Goal: Information Seeking & Learning: Check status

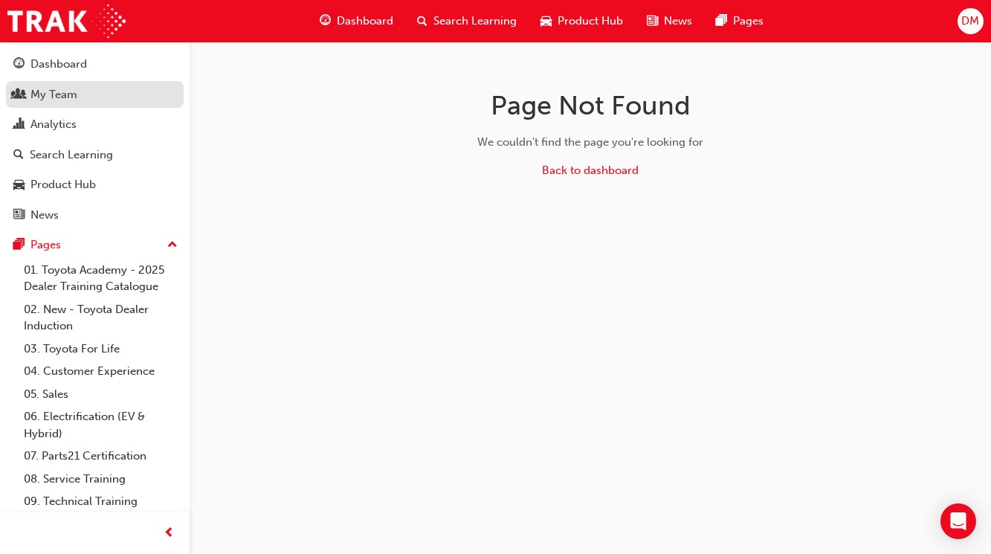
click at [64, 100] on div "My Team" at bounding box center [53, 94] width 47 height 17
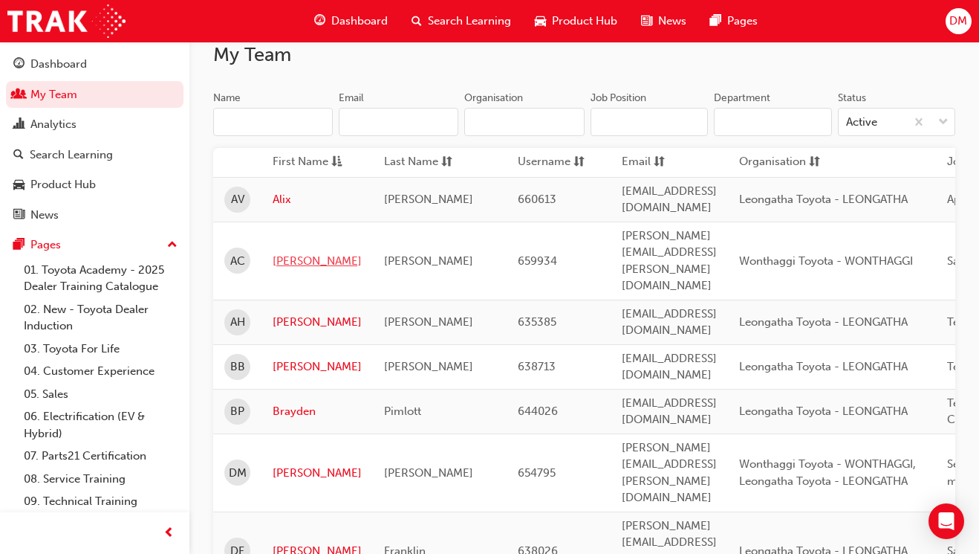
scroll to position [111, 0]
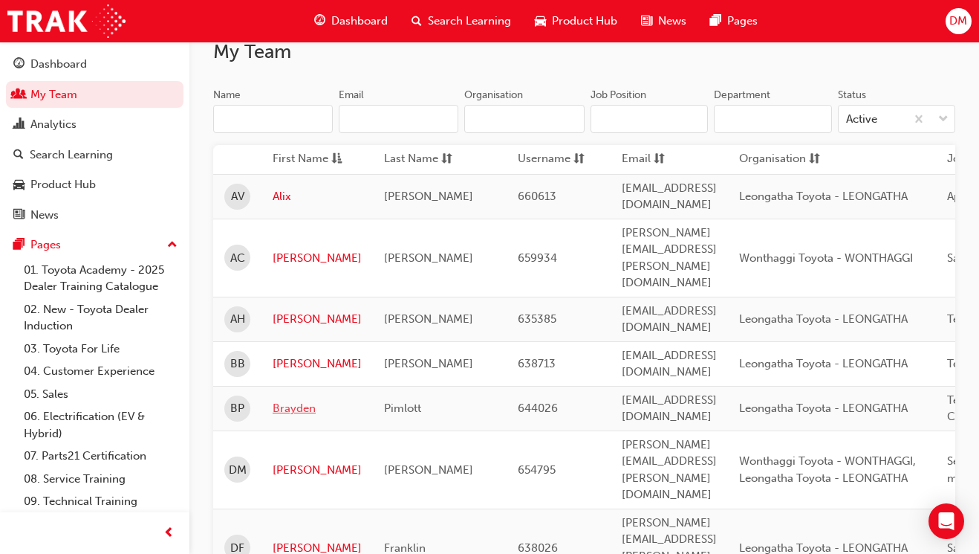
click at [300, 400] on link "Brayden" at bounding box center [317, 408] width 89 height 17
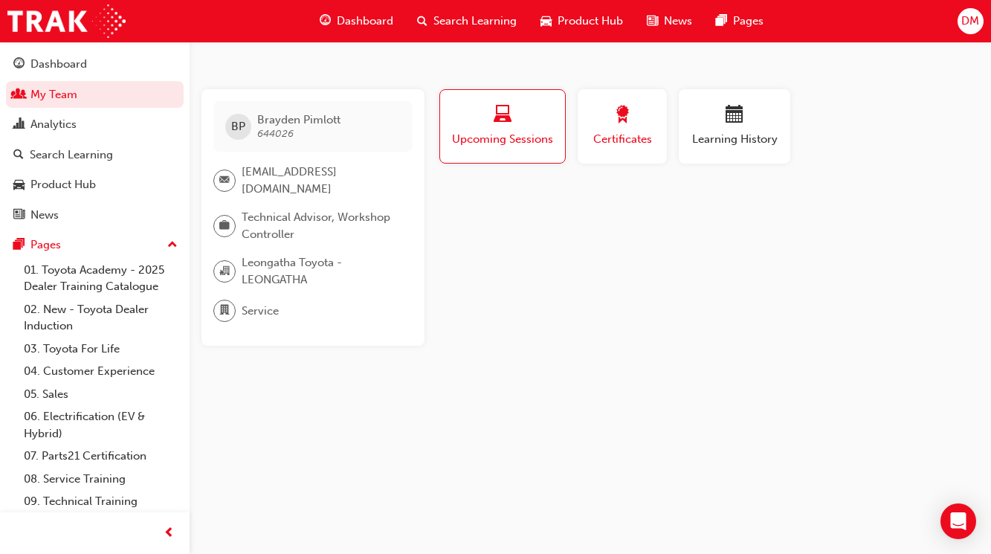
click at [596, 135] on span "Certificates" at bounding box center [622, 139] width 67 height 17
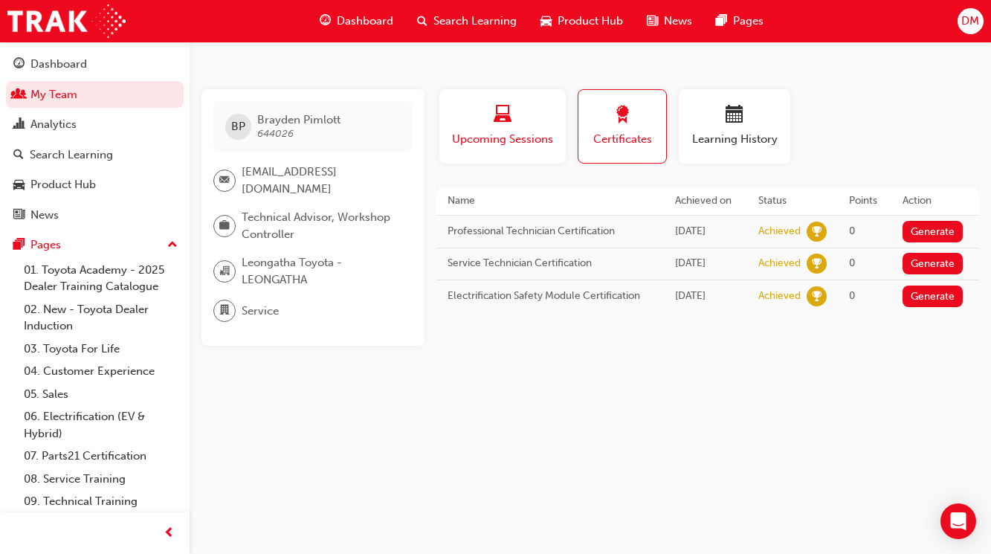
click at [494, 146] on span "Upcoming Sessions" at bounding box center [502, 139] width 104 height 17
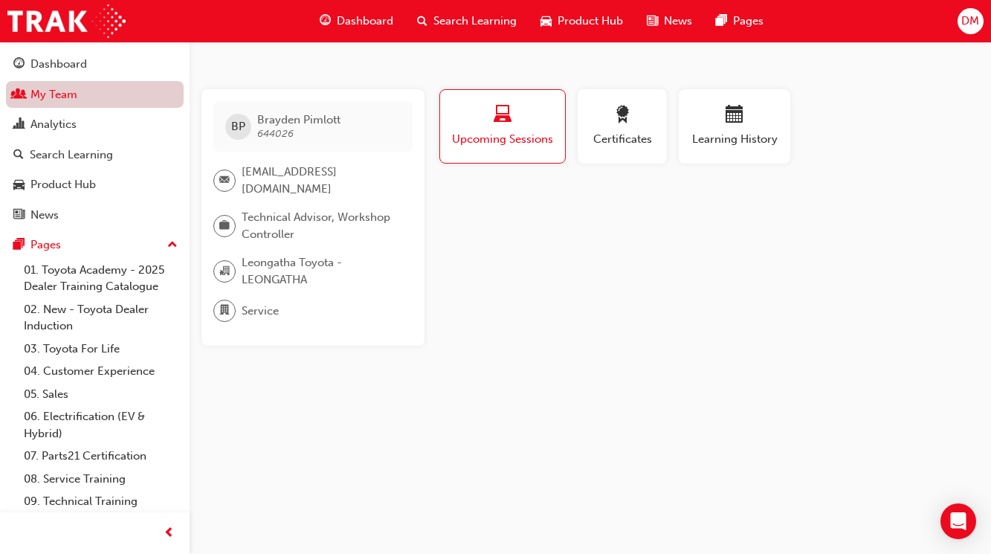
click at [49, 90] on link "My Team" at bounding box center [95, 94] width 178 height 27
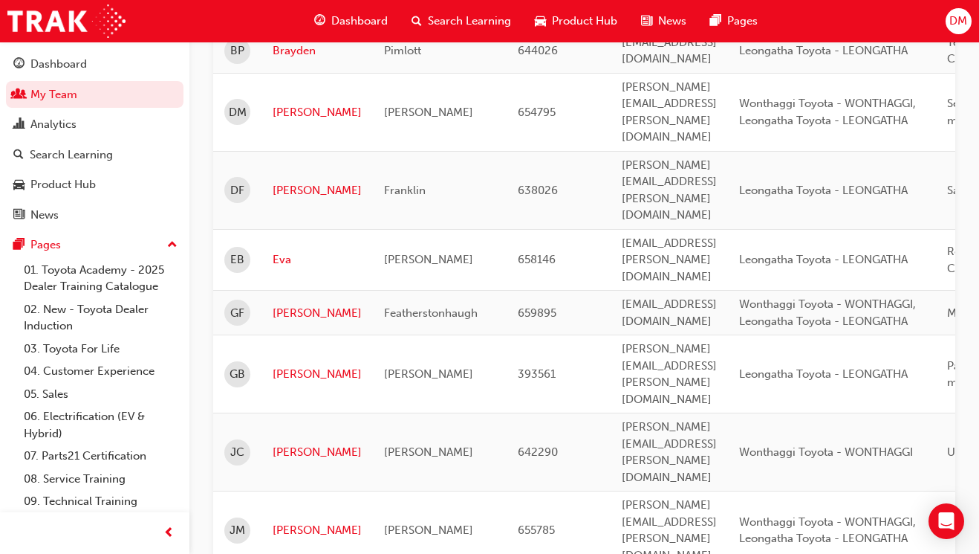
scroll to position [669, 0]
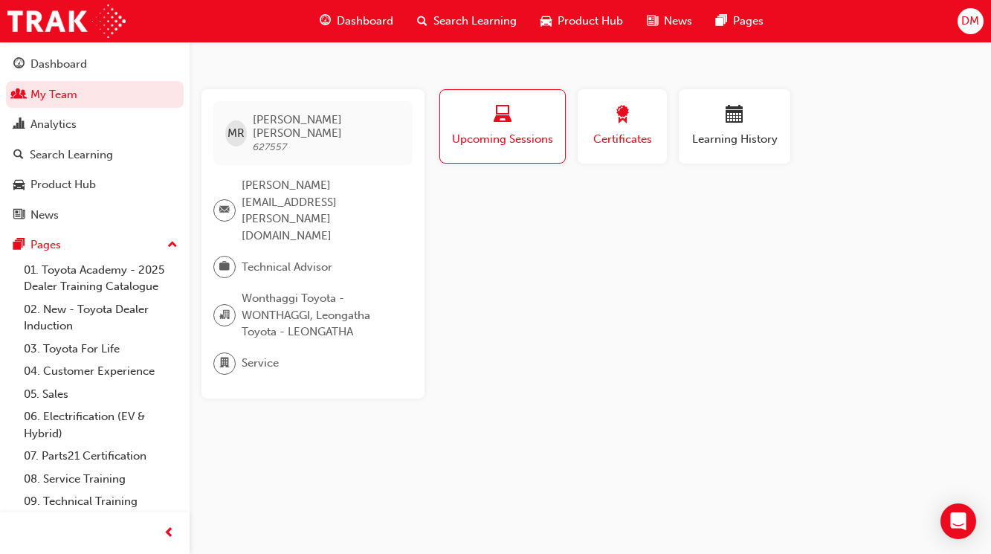
click at [634, 128] on div "Certificates" at bounding box center [622, 127] width 67 height 42
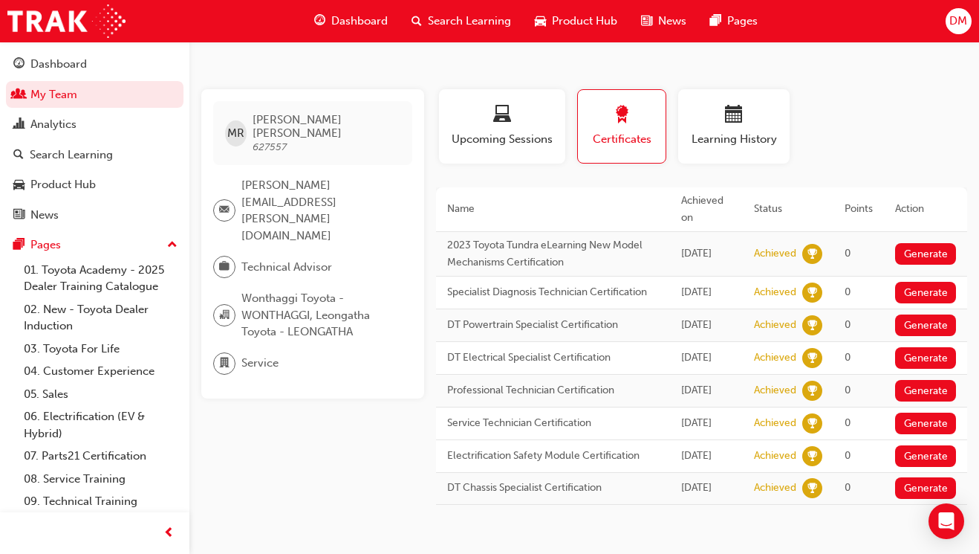
scroll to position [54, 0]
click at [60, 85] on link "My Team" at bounding box center [95, 94] width 178 height 27
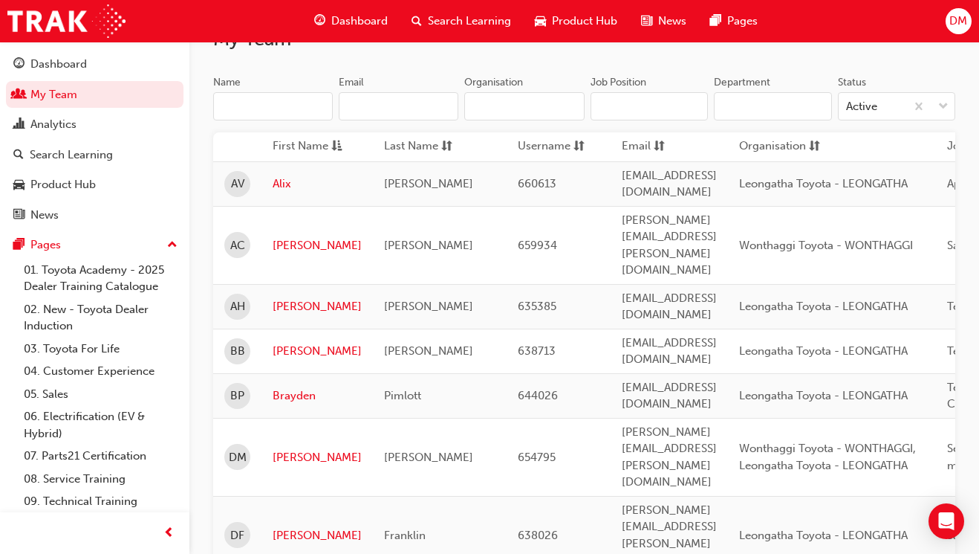
scroll to position [129, 0]
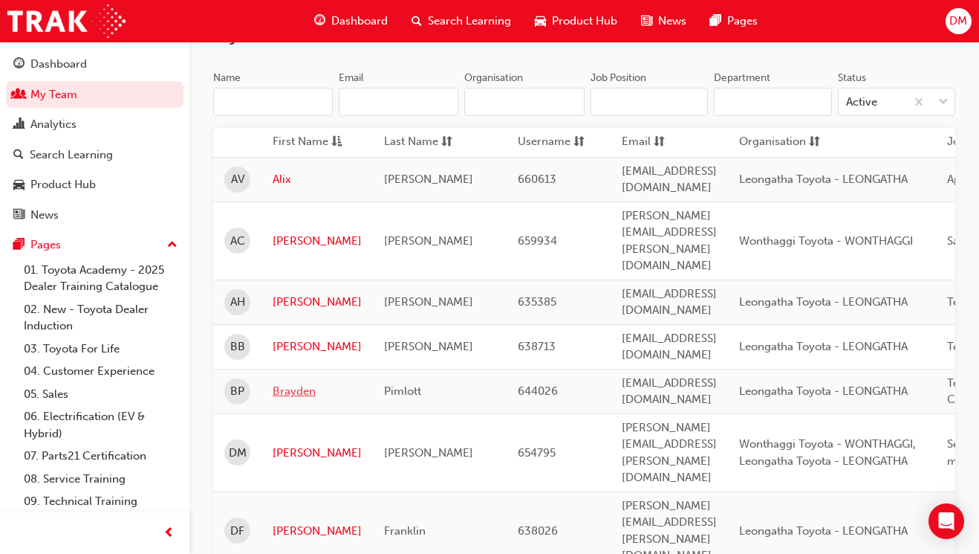
click at [295, 383] on link "Brayden" at bounding box center [317, 391] width 89 height 17
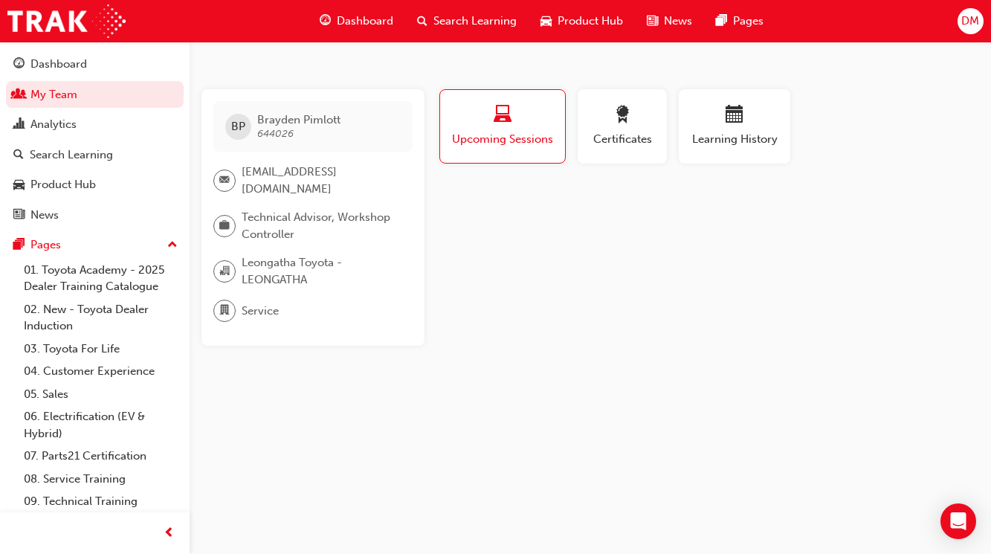
click at [533, 142] on span "Upcoming Sessions" at bounding box center [502, 139] width 103 height 17
click at [59, 66] on div "Dashboard" at bounding box center [58, 64] width 56 height 17
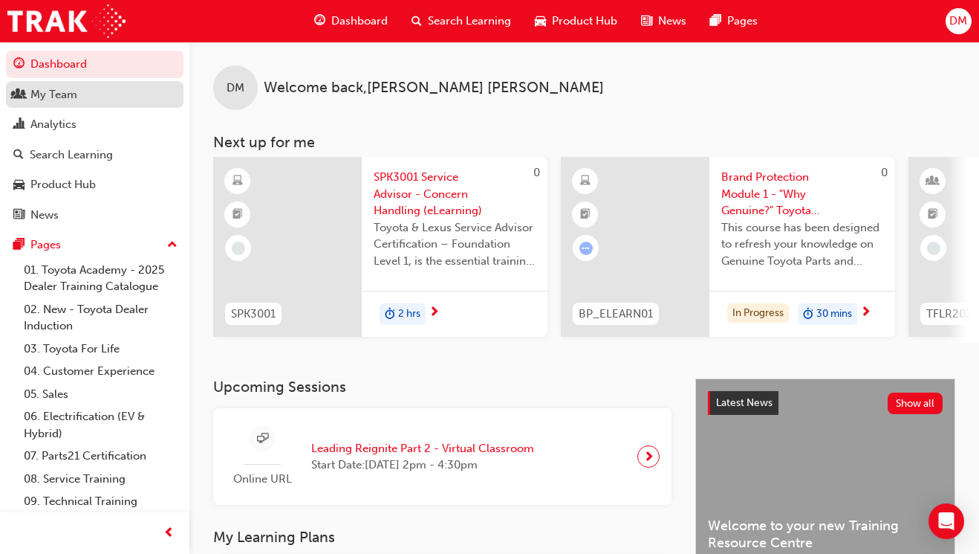
click at [79, 89] on div "My Team" at bounding box center [94, 94] width 163 height 19
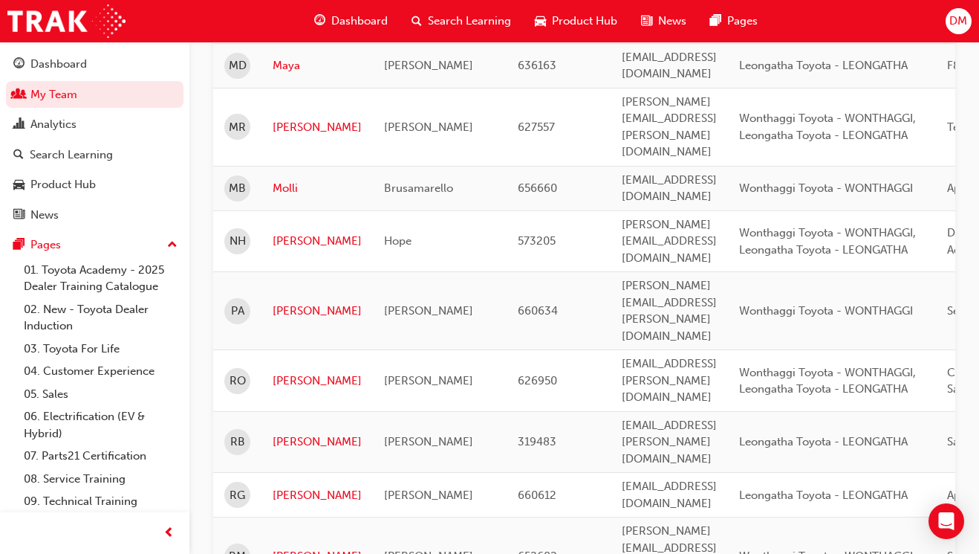
scroll to position [1280, 0]
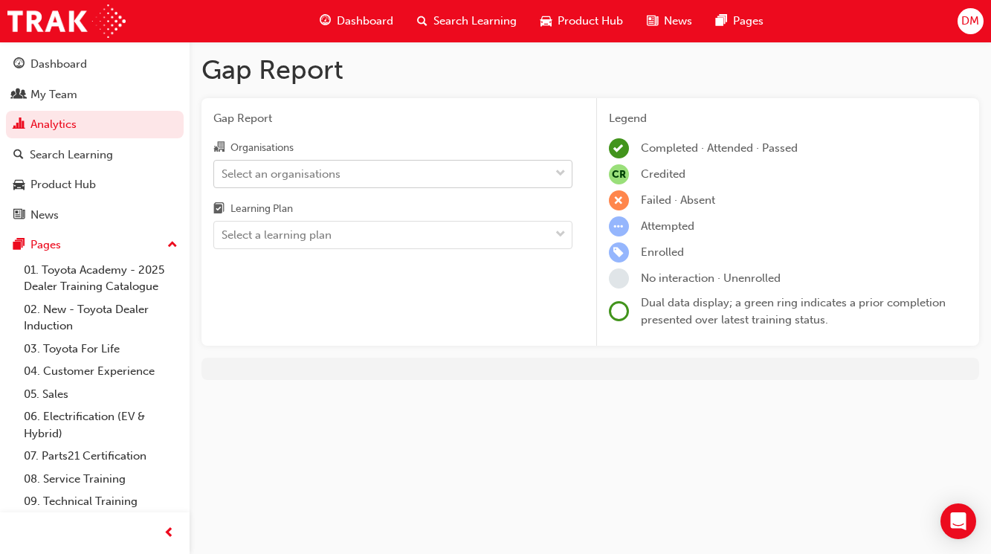
click at [483, 181] on div "Select an organisations" at bounding box center [381, 174] width 335 height 26
click at [223, 179] on input "Organisations Select an organisations" at bounding box center [221, 172] width 1 height 13
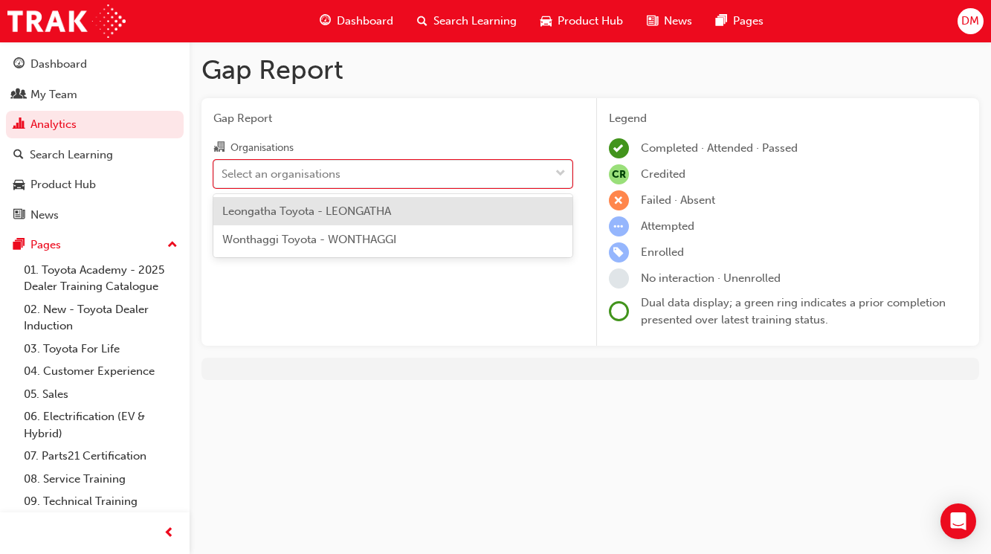
click at [418, 239] on div "Wonthaggi Toyota - WONTHAGGI" at bounding box center [392, 239] width 359 height 29
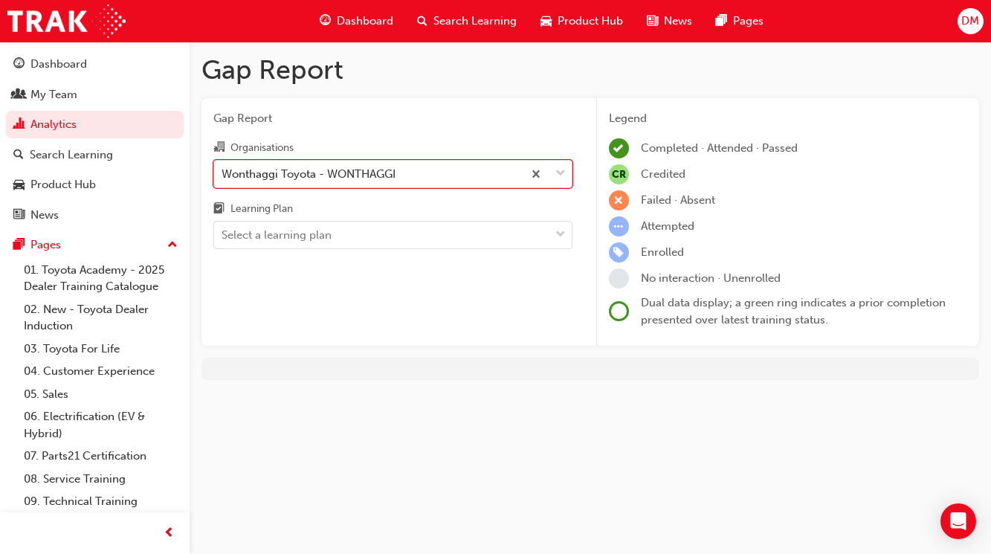
click at [446, 179] on div "Wonthaggi Toyota - WONTHAGGI" at bounding box center [368, 174] width 308 height 26
click at [223, 179] on input "Organisations option Wonthaggi Toyota - WONTHAGGI, selected. 0 results availabl…" at bounding box center [221, 172] width 1 height 13
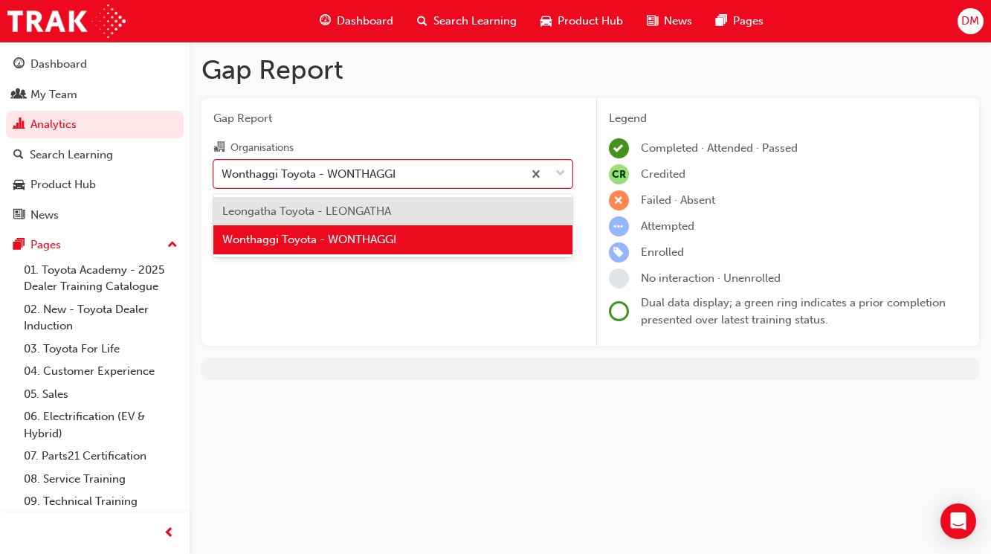
click at [399, 210] on div "Leongatha Toyota - LEONGATHA" at bounding box center [392, 211] width 359 height 29
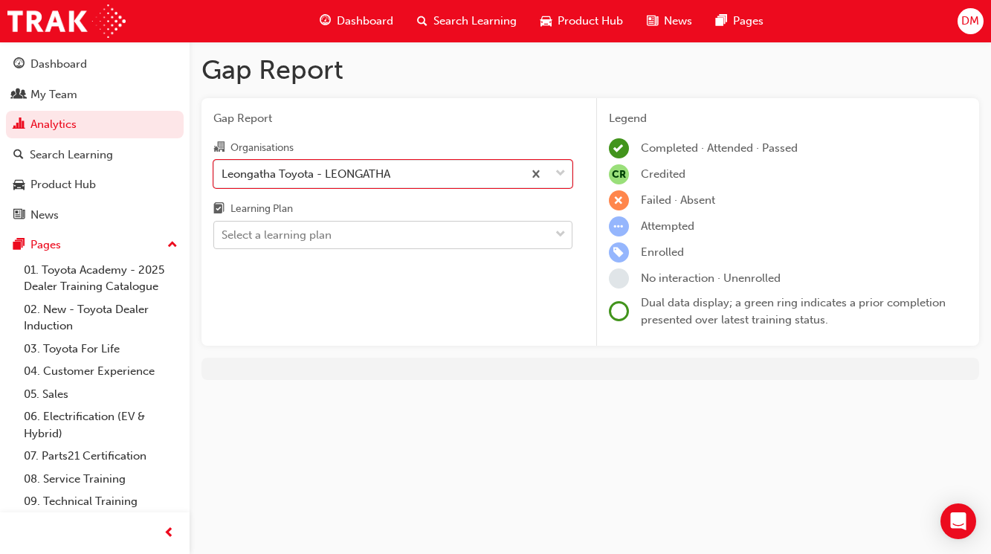
click at [398, 230] on div "Select a learning plan" at bounding box center [381, 235] width 335 height 26
click at [223, 230] on input "Learning Plan Select a learning plan" at bounding box center [221, 234] width 1 height 13
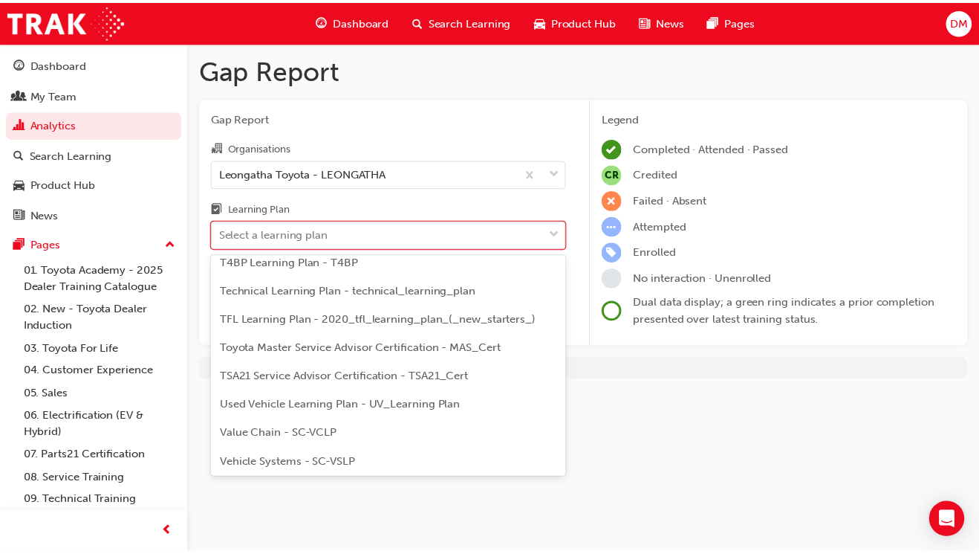
scroll to position [675, 0]
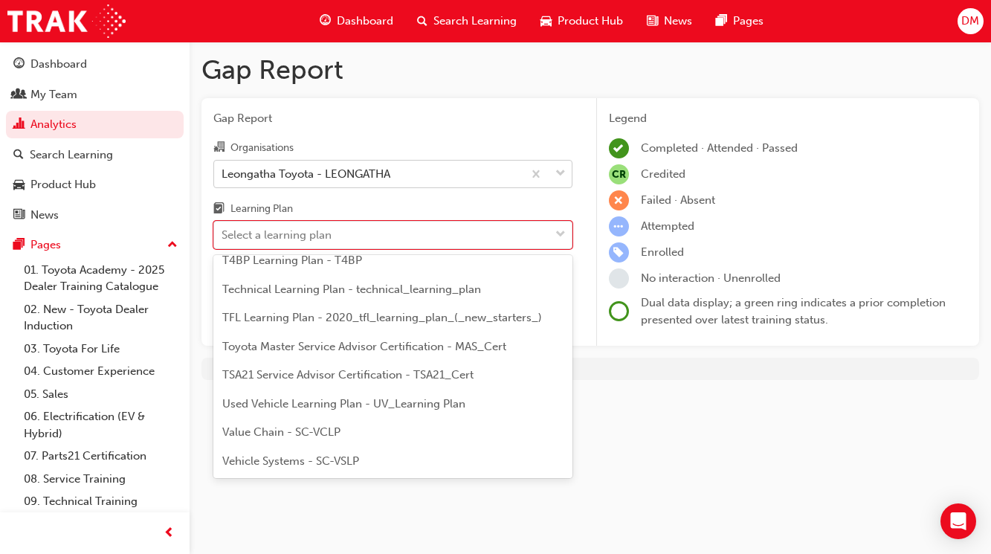
click at [462, 179] on div "Leongatha Toyota - LEONGATHA" at bounding box center [368, 174] width 308 height 26
click at [223, 179] on input "Organisations Leongatha Toyota - LEONGATHA" at bounding box center [221, 172] width 1 height 13
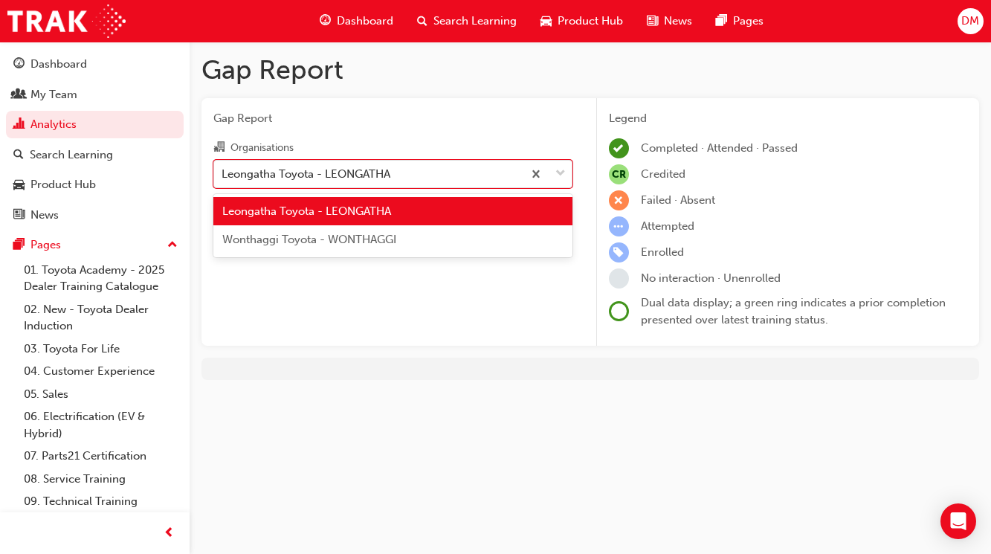
click at [459, 235] on div "Wonthaggi Toyota - WONTHAGGI" at bounding box center [392, 239] width 359 height 29
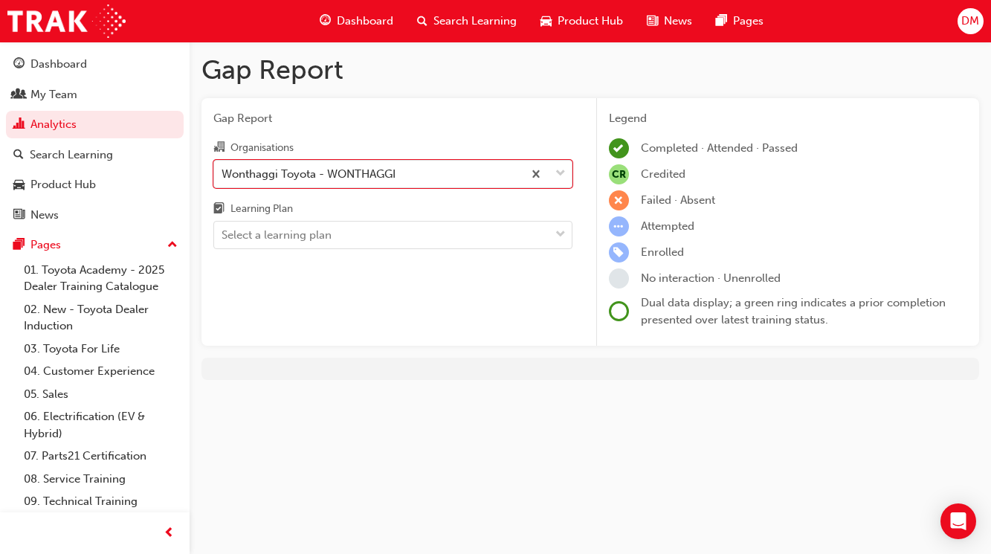
click at [459, 235] on div "Select a learning plan" at bounding box center [381, 235] width 335 height 26
click at [223, 235] on input "Learning Plan Select a learning plan" at bounding box center [221, 234] width 1 height 13
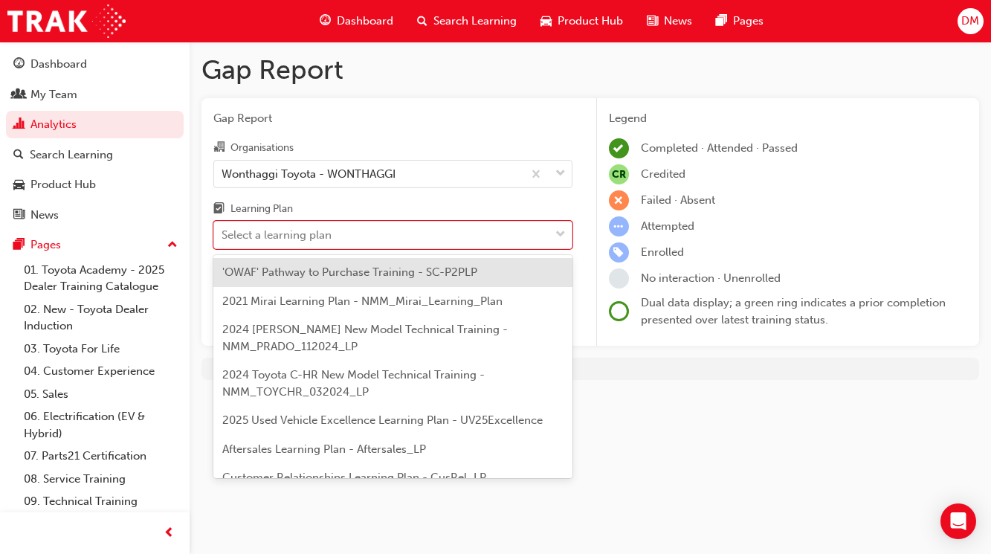
click at [325, 271] on span "'OWAF' Pathway to Purchase Training - SC-P2PLP" at bounding box center [349, 271] width 255 height 13
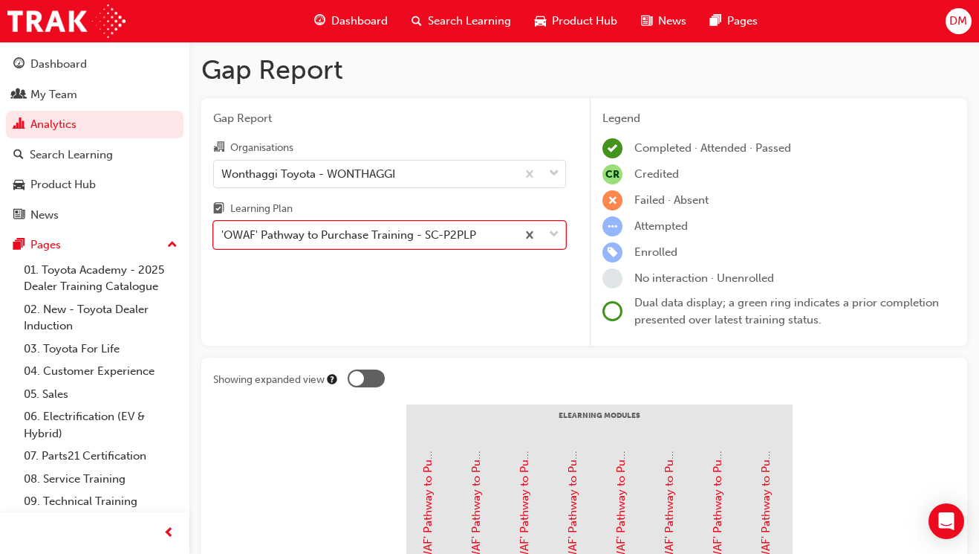
click at [434, 236] on div "'OWAF' Pathway to Purchase Training - SC-P2PLP" at bounding box center [348, 235] width 255 height 17
click at [223, 236] on input "Learning Plan option 'OWAF' Pathway to Purchase Training - SC-P2PLP, selected. …" at bounding box center [221, 234] width 1 height 13
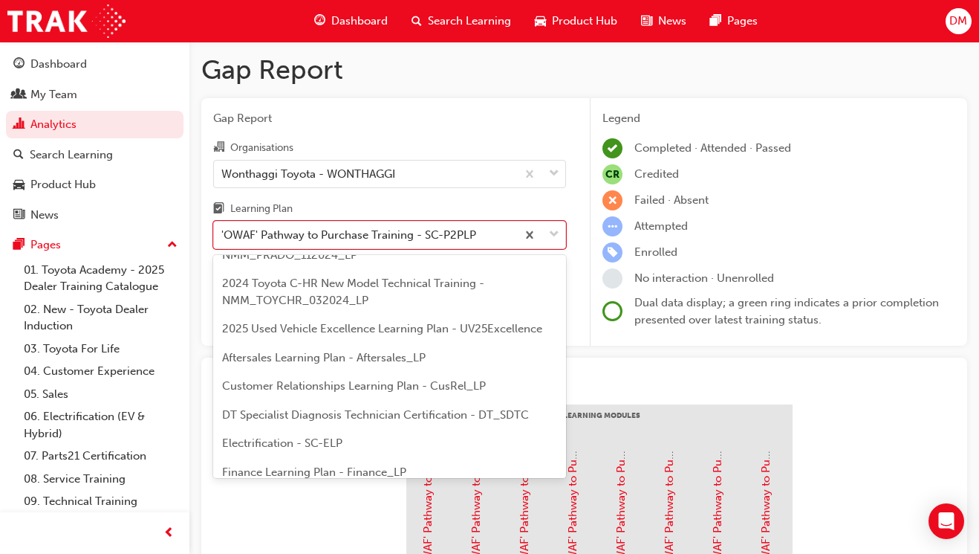
scroll to position [93, 0]
click at [377, 410] on span "DT Specialist Diagnosis Technician Certification - DT_SDTC" at bounding box center [375, 412] width 307 height 13
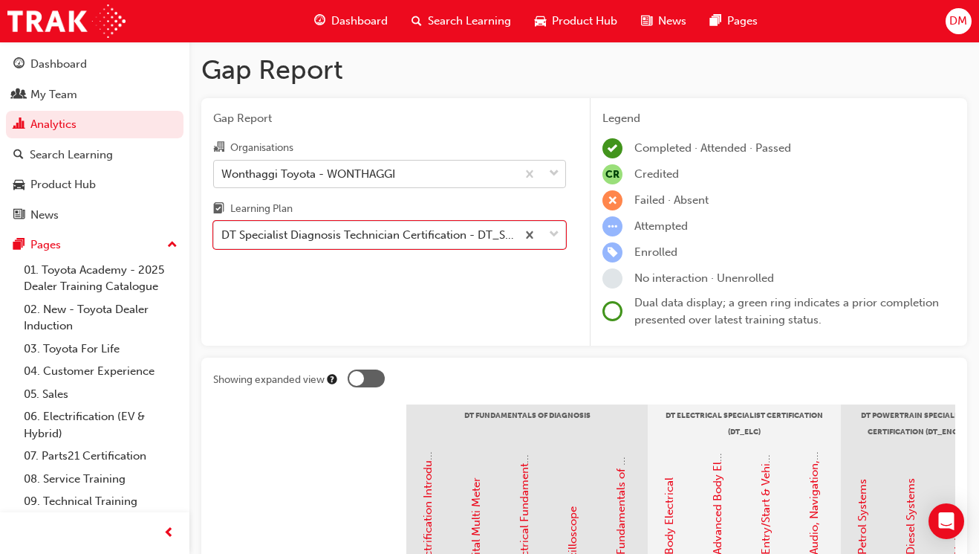
click at [325, 176] on div "Wonthaggi Toyota - WONTHAGGI" at bounding box center [308, 173] width 174 height 17
click at [223, 176] on input "Organisations Wonthaggi Toyota - WONTHAGGI" at bounding box center [221, 172] width 1 height 13
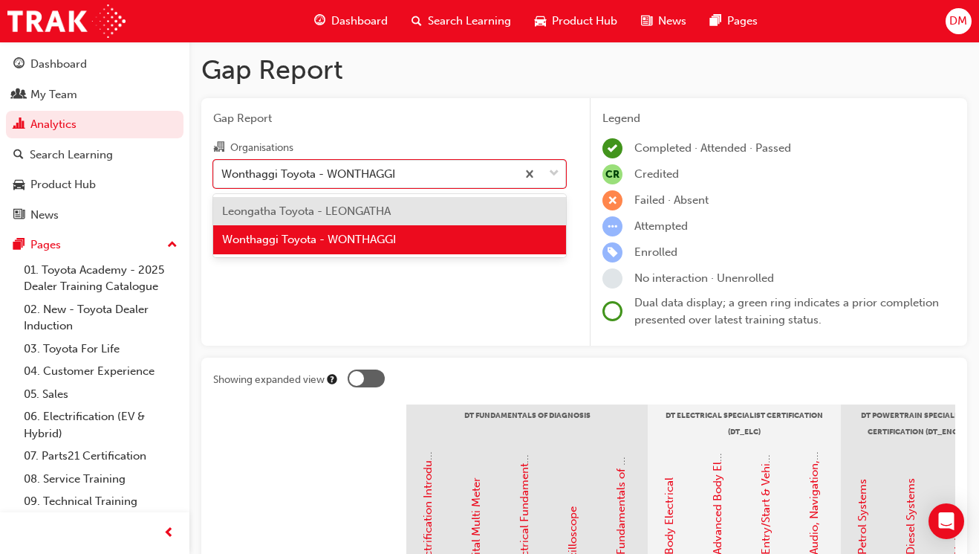
click at [324, 216] on span "Leongatha Toyota - LEONGATHA" at bounding box center [306, 210] width 169 height 13
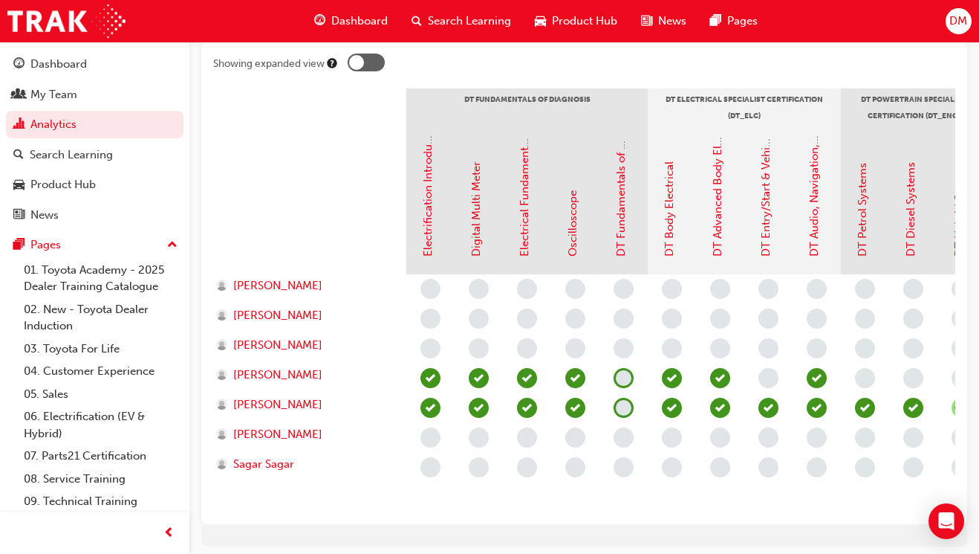
click at [623, 376] on span "learningRecordVerb_NONE-icon" at bounding box center [624, 378] width 20 height 20
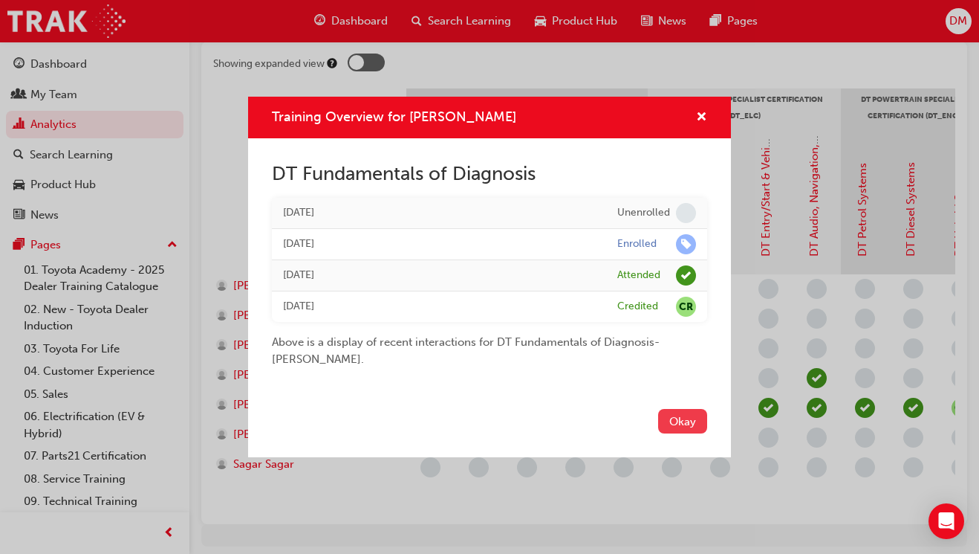
click at [687, 431] on button "Okay" at bounding box center [682, 421] width 49 height 25
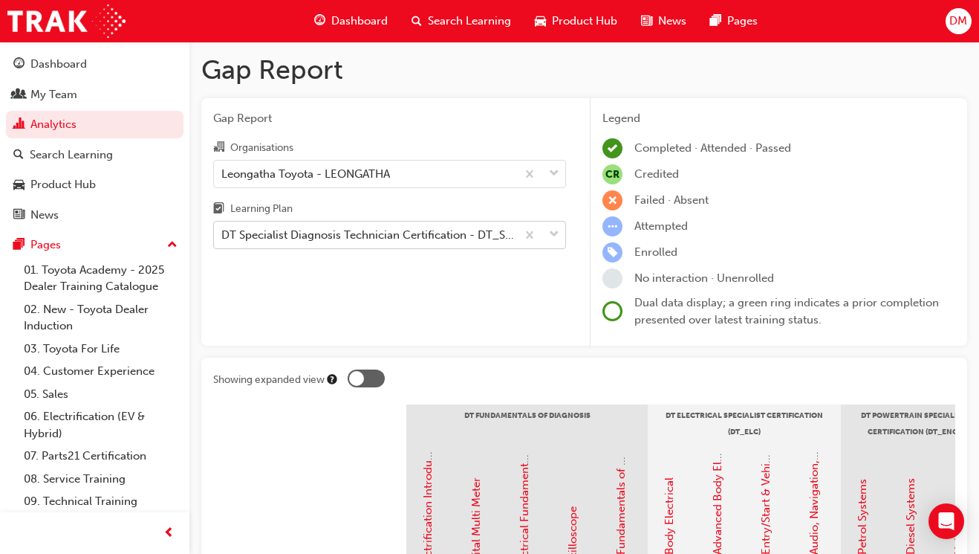
click at [357, 236] on div "DT Specialist Diagnosis Technician Certification - DT_SDTC" at bounding box center [369, 235] width 297 height 17
click at [223, 236] on input "Learning Plan DT Specialist Diagnosis Technician Certification - DT_SDTC" at bounding box center [221, 234] width 1 height 13
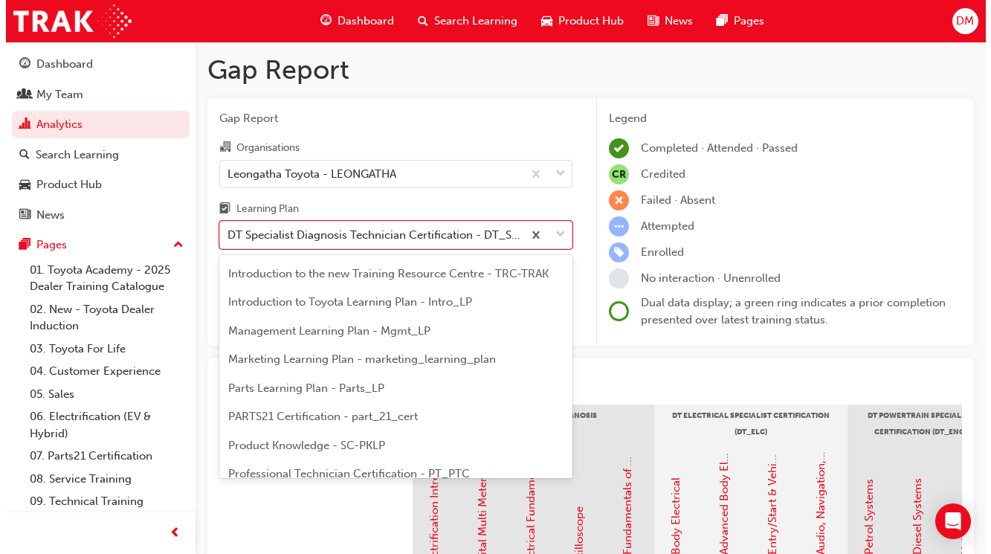
scroll to position [350, 0]
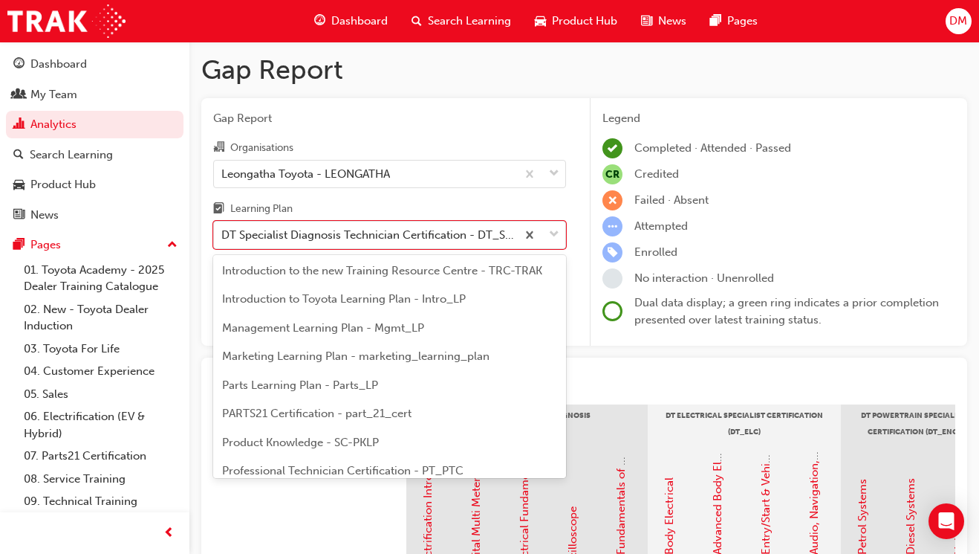
click at [464, 276] on span "Introduction to the new Training Resource Centre - TRC-TRAK" at bounding box center [382, 270] width 320 height 13
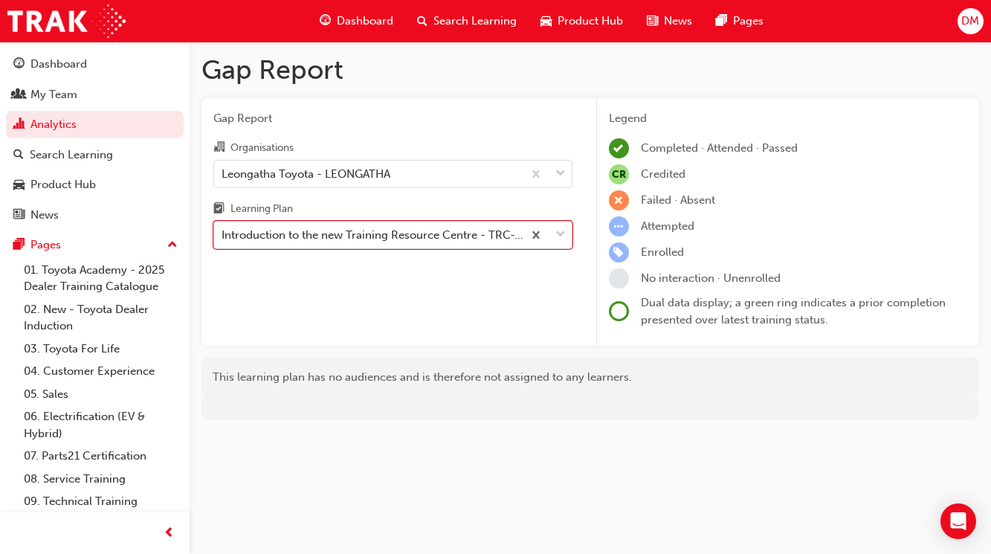
click at [458, 234] on div "Introduction to the new Training Resource Centre - TRC-TRAK" at bounding box center [372, 235] width 302 height 17
click at [223, 234] on input "Learning Plan option Introduction to the new Training Resource Centre - TRC-TRA…" at bounding box center [221, 234] width 1 height 13
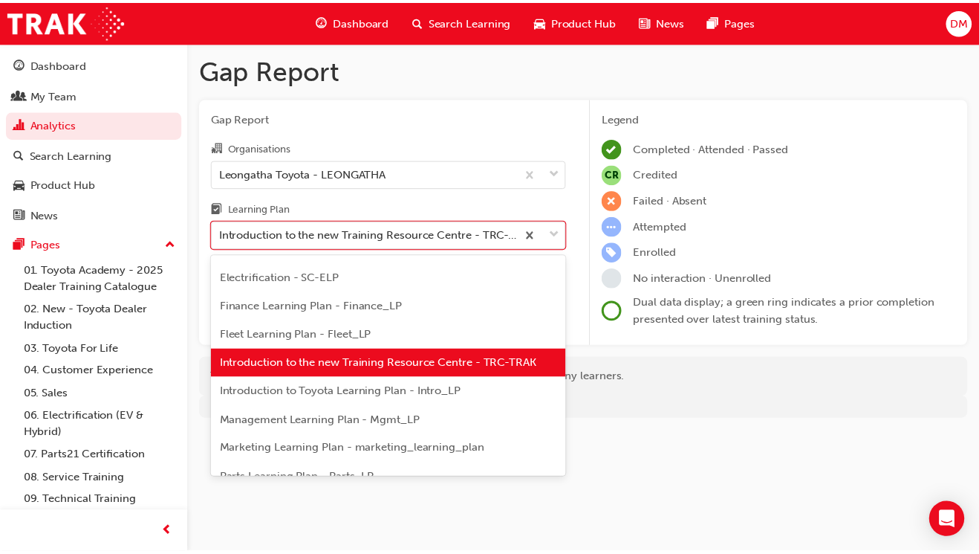
scroll to position [260, 0]
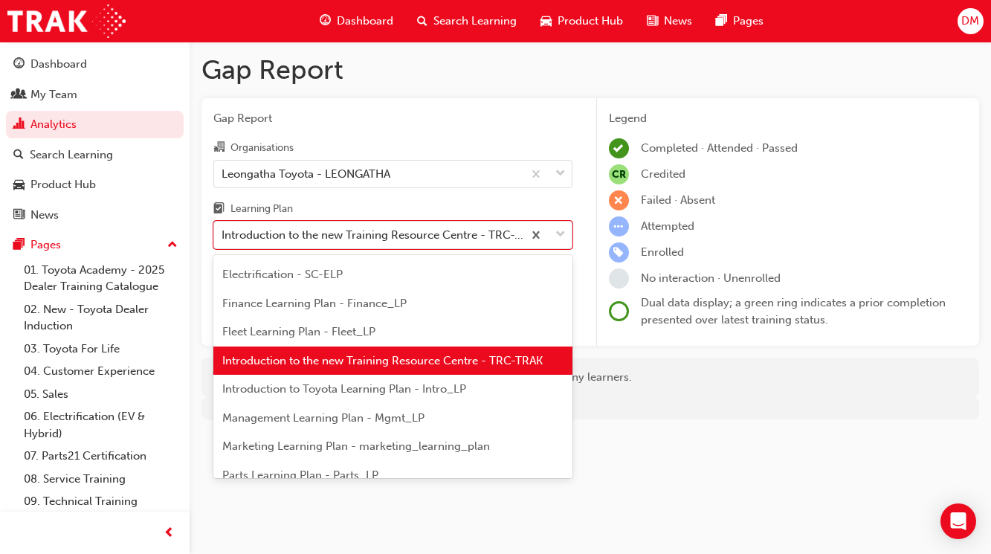
click at [439, 386] on span "Introduction to Toyota Learning Plan - Intro_LP" at bounding box center [344, 388] width 244 height 13
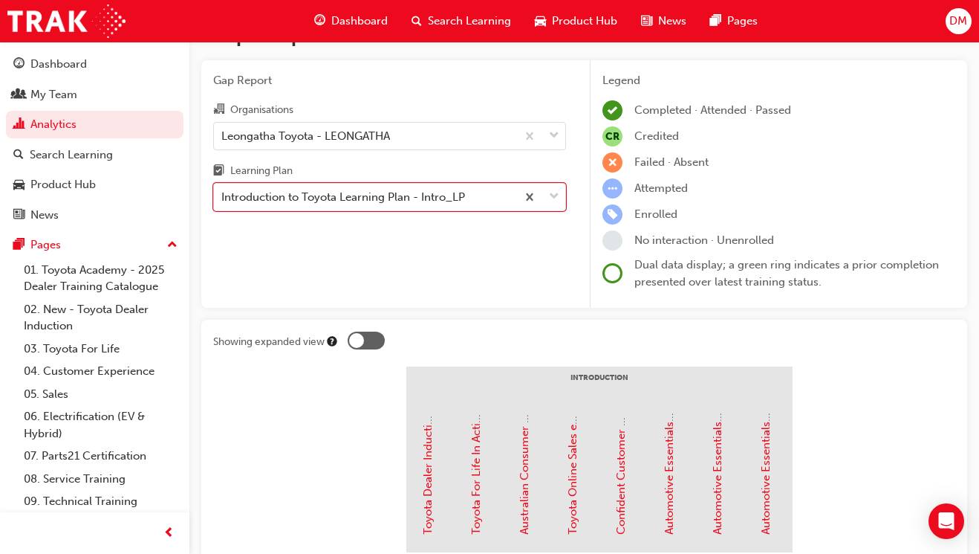
scroll to position [37, 0]
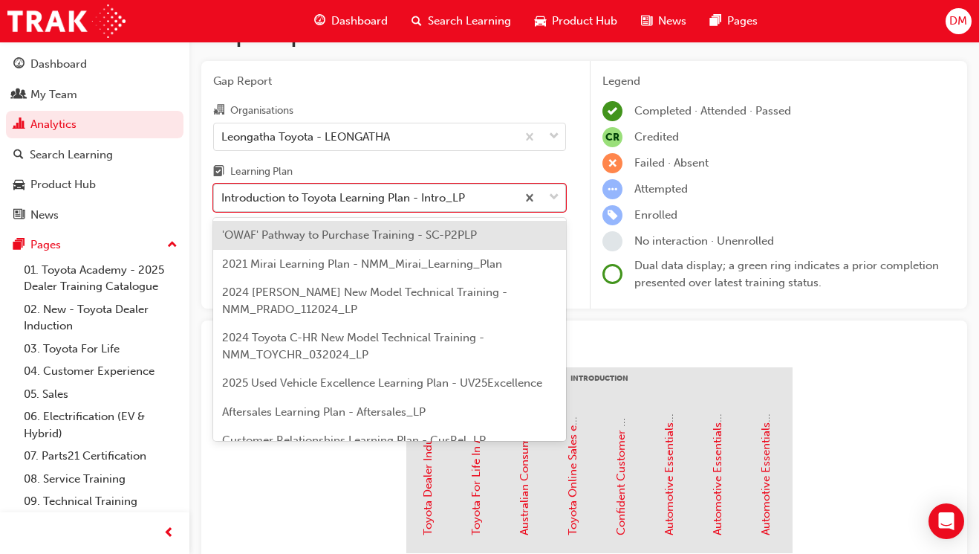
click at [482, 204] on div "Introduction to Toyota Learning Plan - Intro_LP" at bounding box center [365, 198] width 302 height 26
click at [223, 204] on input "Learning Plan option Introduction to Toyota Learning Plan - Intro_LP, selected.…" at bounding box center [221, 197] width 1 height 13
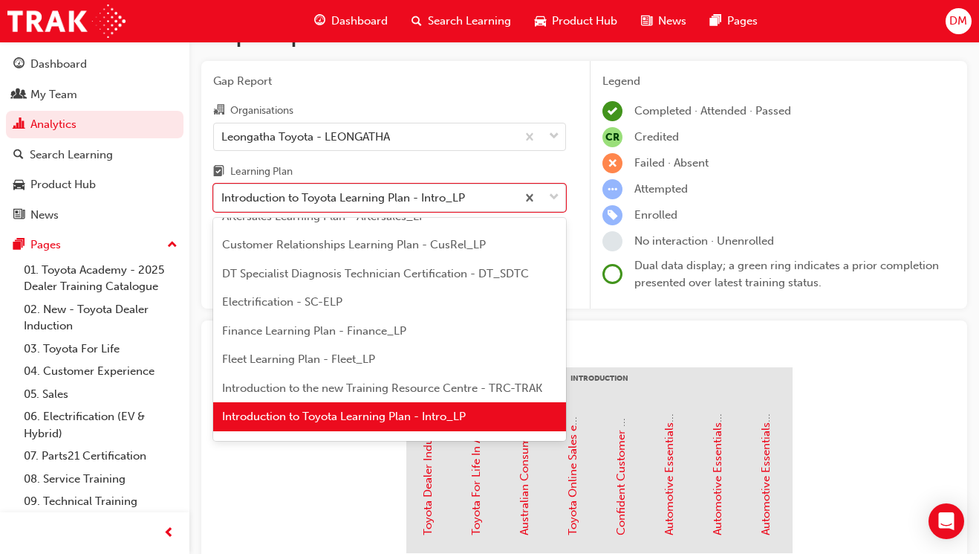
click at [439, 270] on span "DT Specialist Diagnosis Technician Certification - DT_SDTC" at bounding box center [375, 273] width 307 height 13
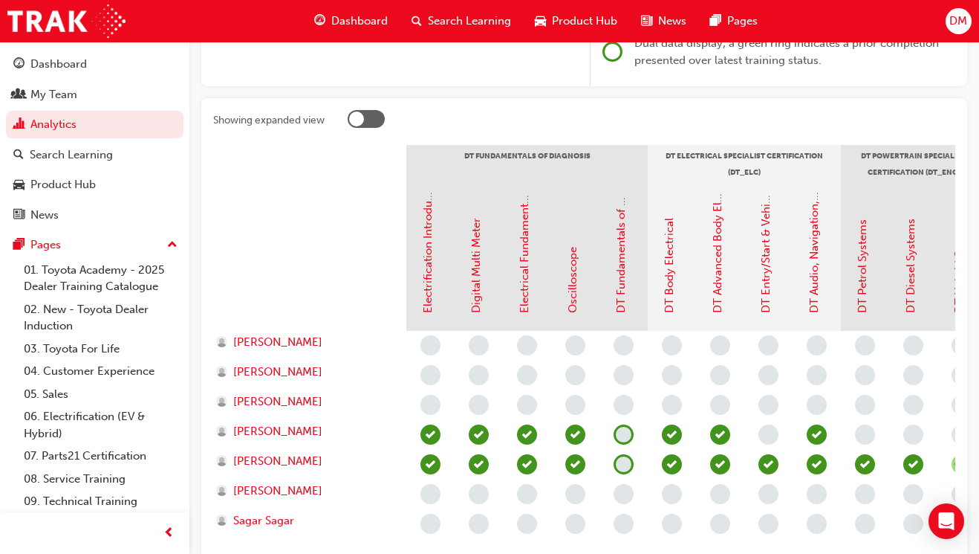
scroll to position [260, 0]
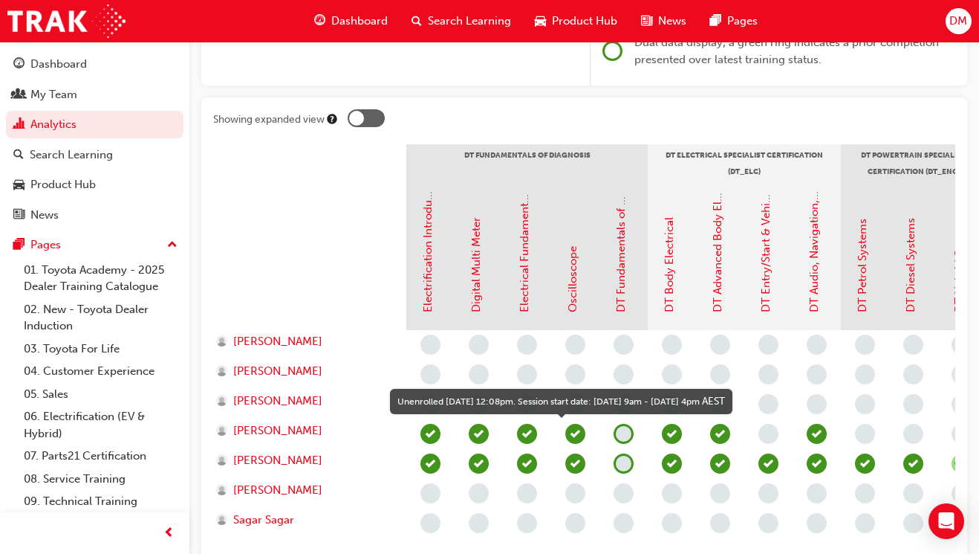
click at [625, 434] on span "learningRecordVerb_NONE-icon" at bounding box center [624, 434] width 20 height 20
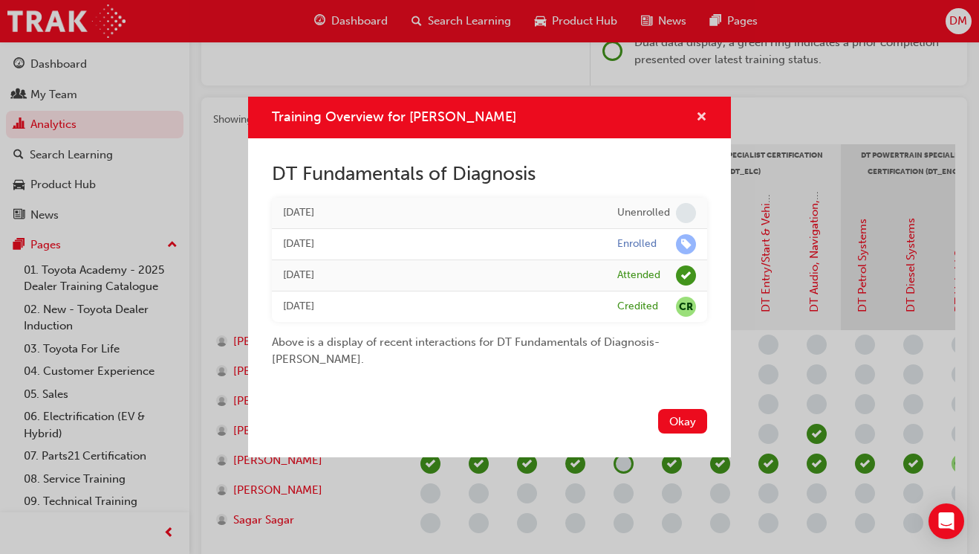
click at [706, 116] on span "cross-icon" at bounding box center [701, 117] width 11 height 13
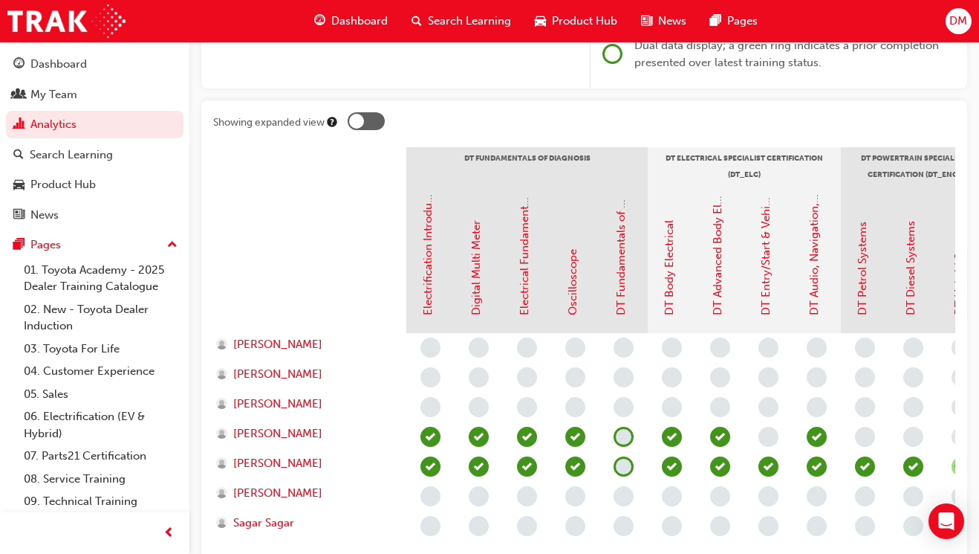
scroll to position [0, 0]
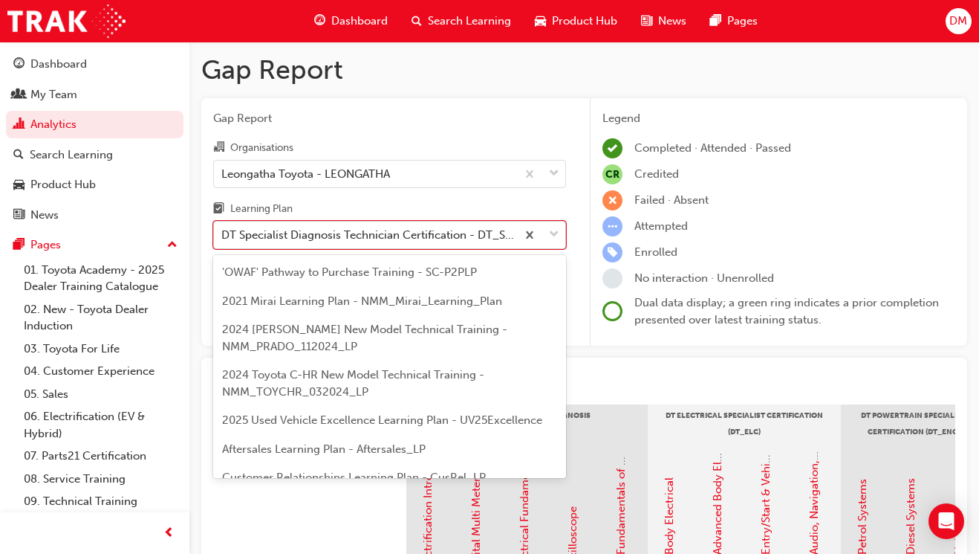
click at [369, 236] on div "DT Specialist Diagnosis Technician Certification - DT_SDTC" at bounding box center [369, 235] width 297 height 17
click at [223, 236] on input "Learning Plan option DT Specialist Diagnosis Technician Certification - DT_SDTC…" at bounding box center [221, 234] width 1 height 13
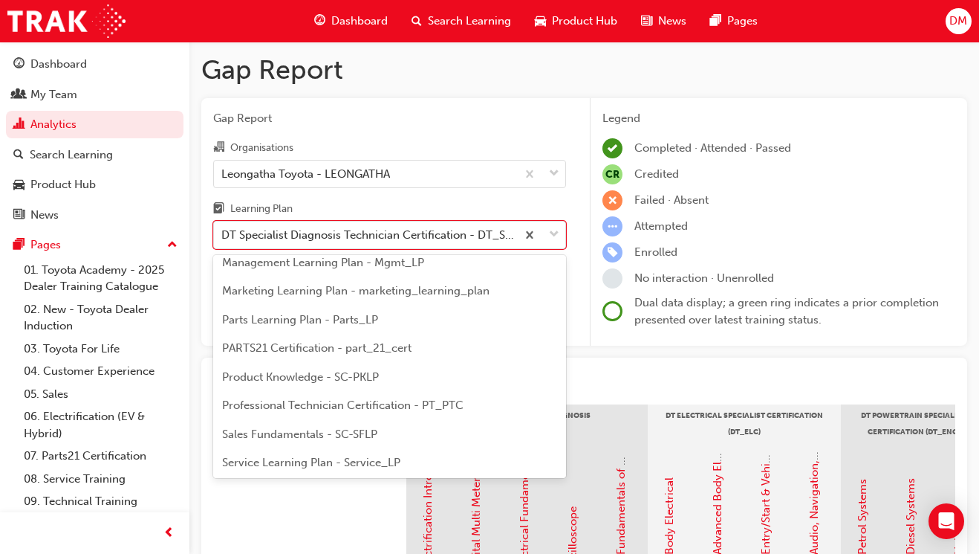
scroll to position [406, 0]
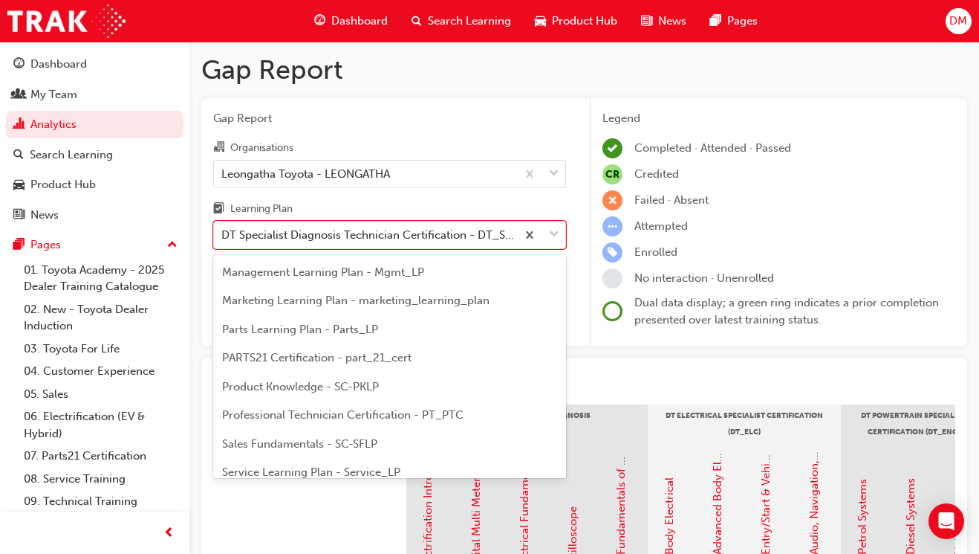
click at [346, 334] on span "Parts Learning Plan - Parts_LP" at bounding box center [300, 329] width 156 height 13
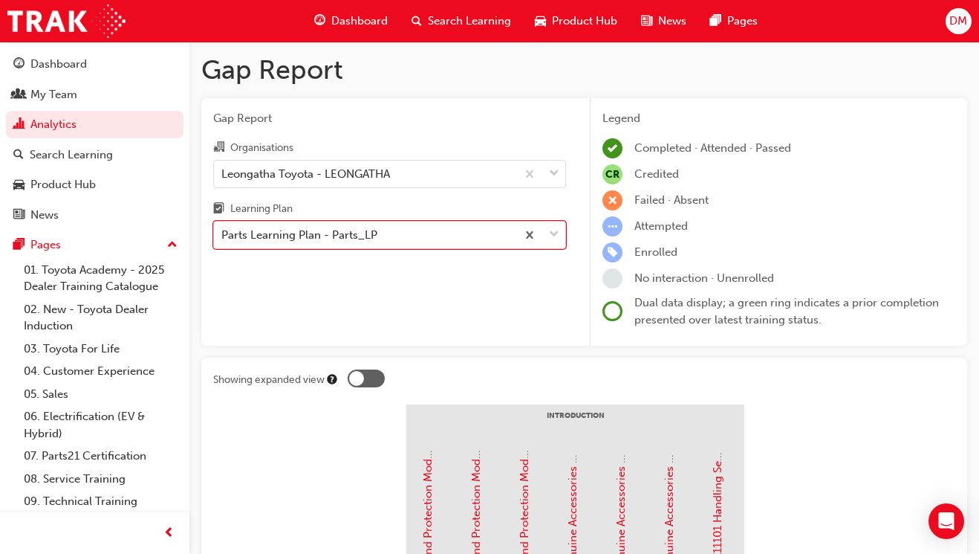
click at [457, 237] on div "Parts Learning Plan - Parts_LP" at bounding box center [365, 235] width 302 height 26
click at [223, 237] on input "Learning Plan option Parts Learning Plan - Parts_LP, selected. 0 results availa…" at bounding box center [221, 234] width 1 height 13
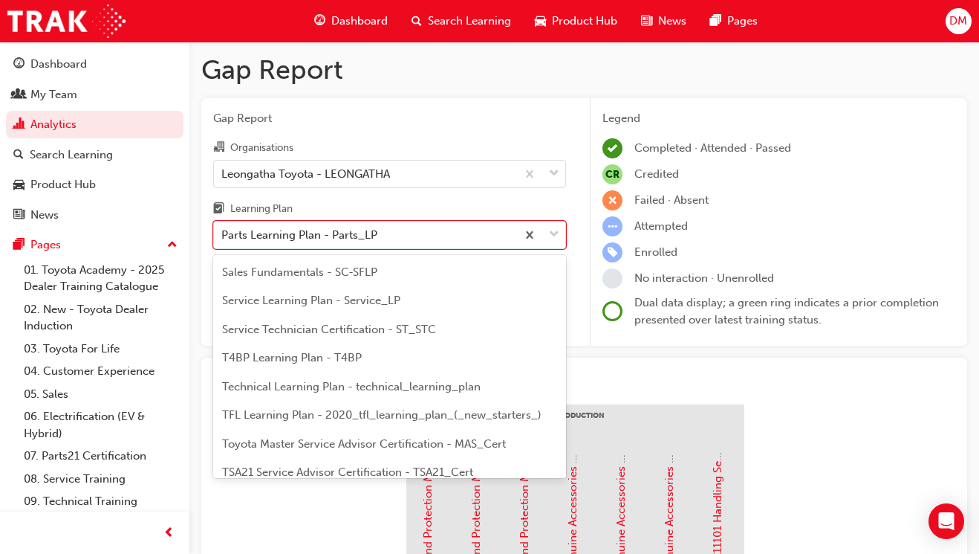
scroll to position [579, 0]
click at [362, 297] on span "Service Learning Plan - Service_LP" at bounding box center [311, 298] width 178 height 13
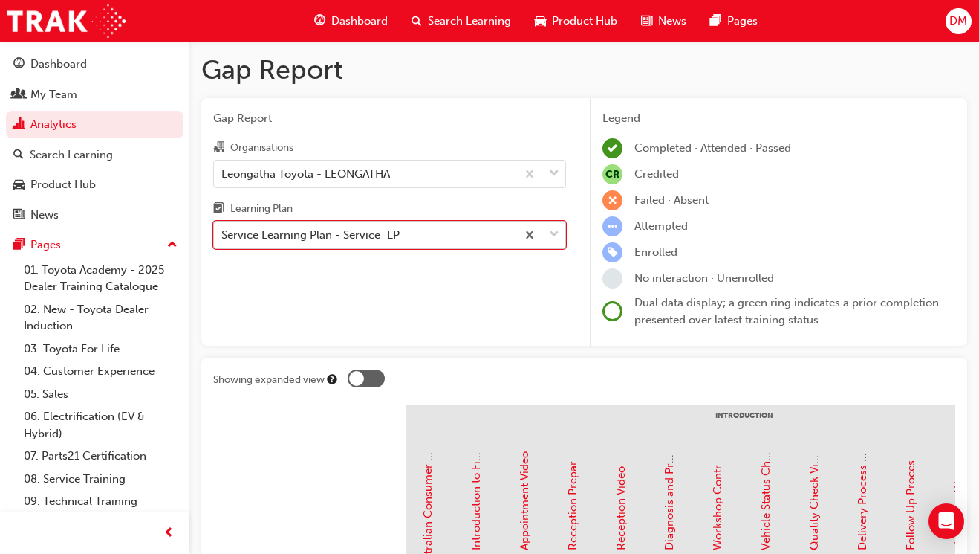
click at [436, 237] on div "Service Learning Plan - Service_LP" at bounding box center [365, 235] width 302 height 26
click at [223, 237] on input "Learning Plan option Service Learning Plan - Service_LP, selected. 0 results av…" at bounding box center [221, 234] width 1 height 13
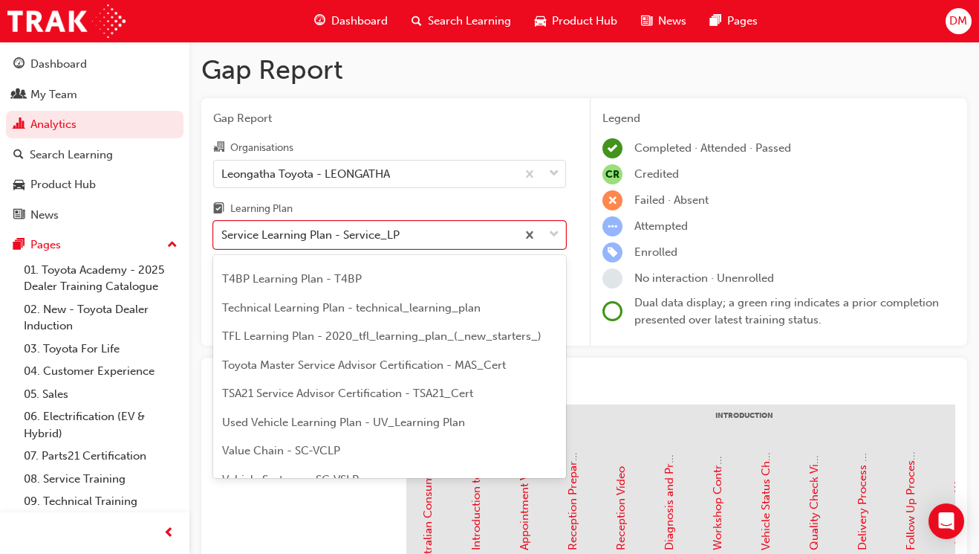
scroll to position [675, 0]
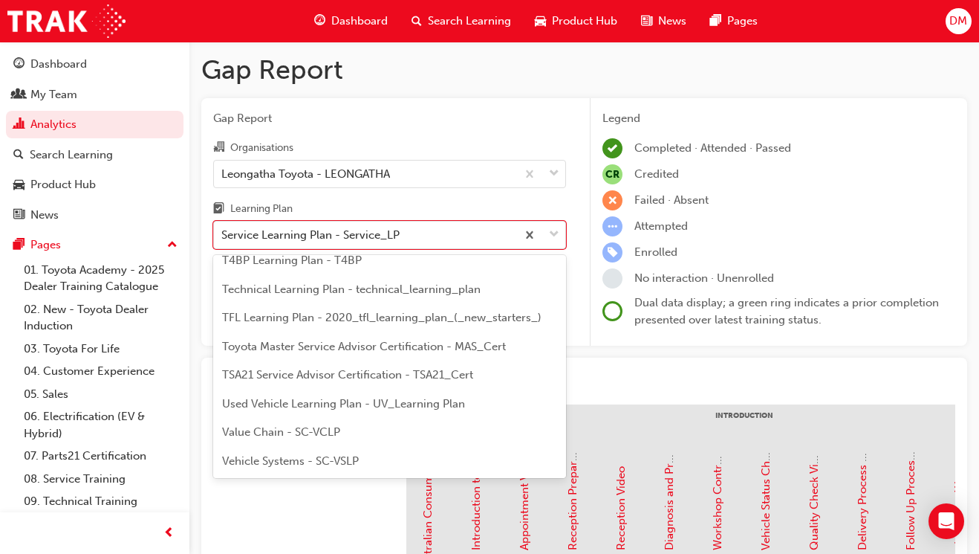
click at [627, 383] on div at bounding box center [652, 380] width 608 height 23
